Goal: Task Accomplishment & Management: Manage account settings

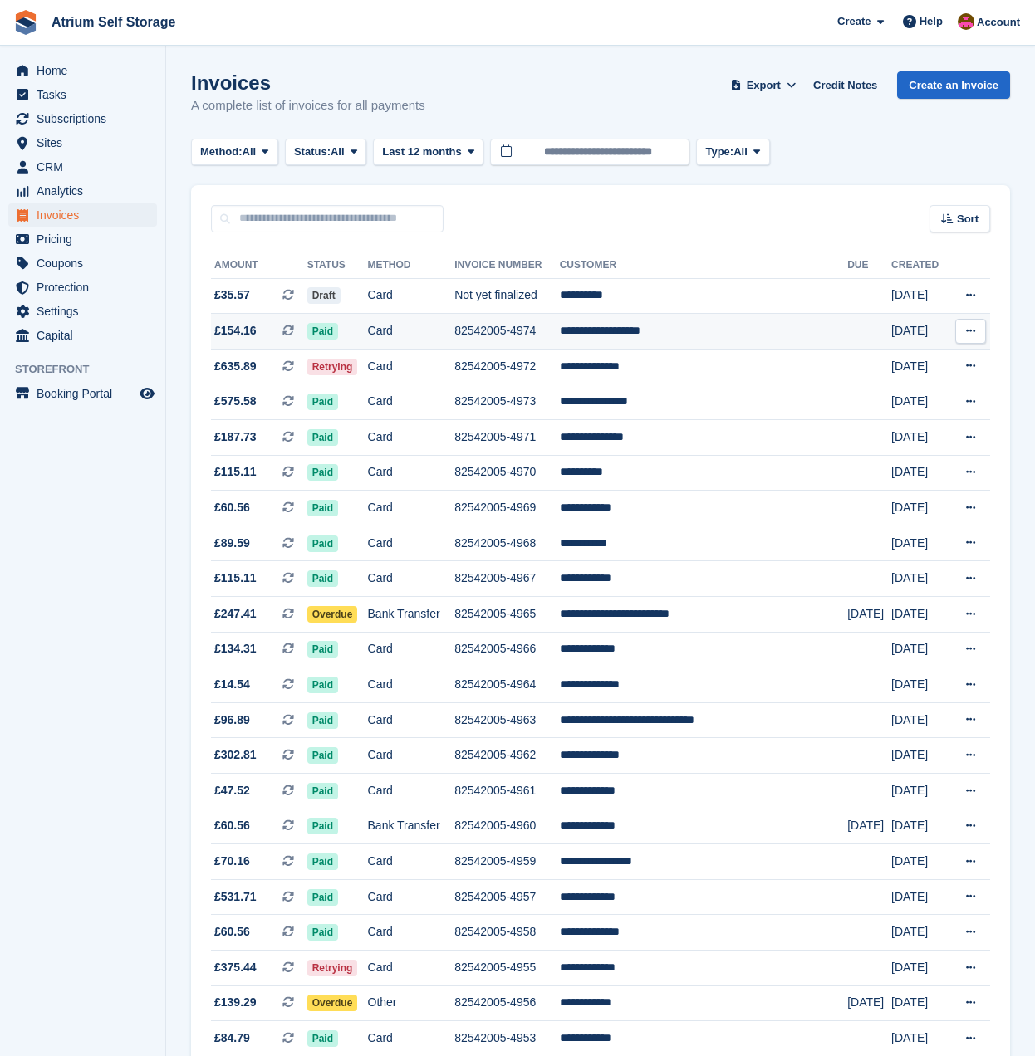
click at [441, 318] on td "Card" at bounding box center [411, 332] width 87 height 36
click at [640, 336] on td "**********" at bounding box center [703, 332] width 287 height 36
